Goal: Navigation & Orientation: Find specific page/section

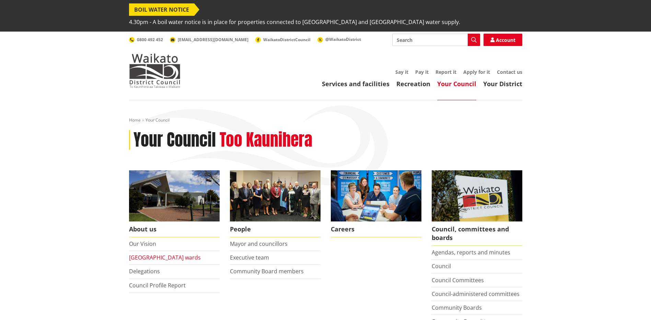
click at [139, 253] on link "[GEOGRAPHIC_DATA] wards" at bounding box center [165, 257] width 72 height 8
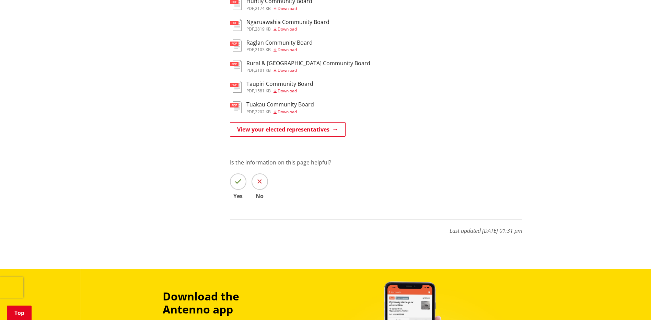
scroll to position [686, 0]
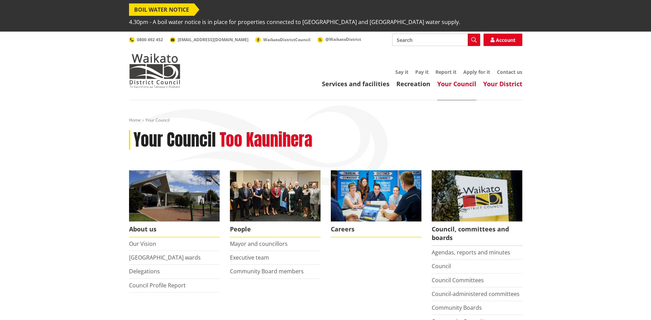
click at [507, 80] on link "Your District" at bounding box center [502, 84] width 39 height 8
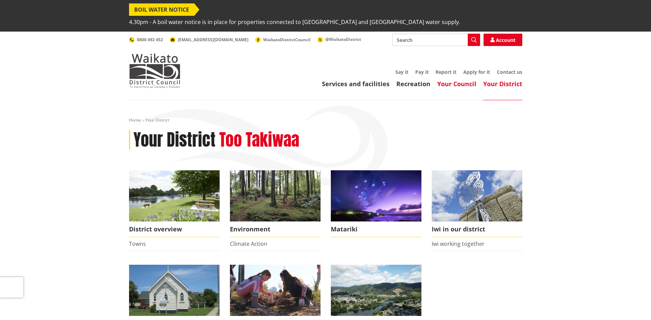
click at [463, 80] on link "Your Council" at bounding box center [456, 84] width 39 height 8
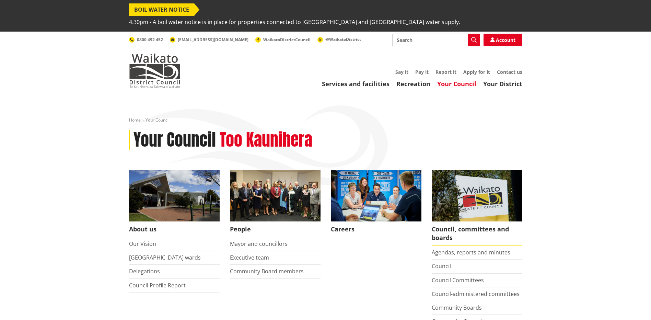
scroll to position [92, 0]
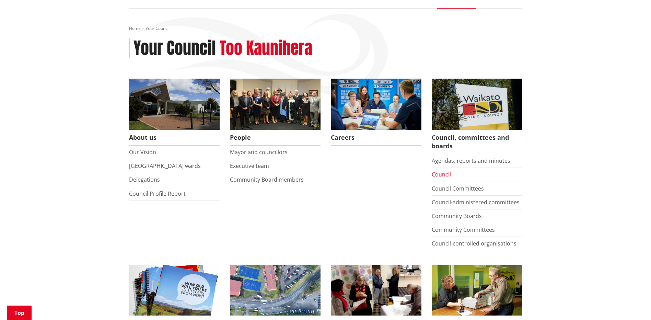
click at [447, 170] on link "Council" at bounding box center [440, 174] width 19 height 8
